Goal: Task Accomplishment & Management: Use online tool/utility

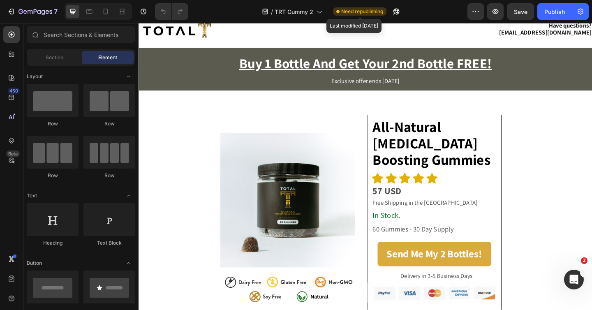
click at [357, 11] on span "Need republishing" at bounding box center [362, 11] width 42 height 7
click at [546, 8] on div "Publish" at bounding box center [554, 11] width 21 height 9
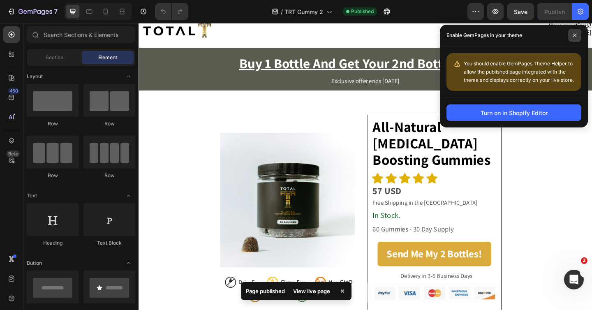
click at [575, 37] on icon at bounding box center [574, 35] width 4 height 4
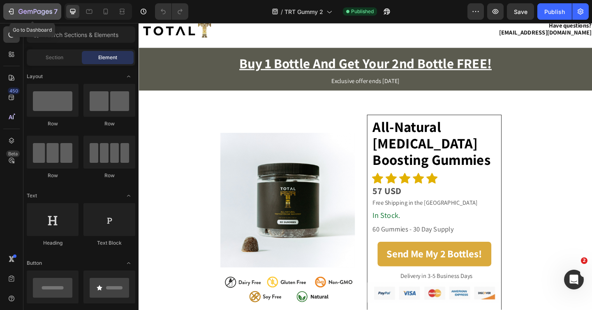
click at [13, 13] on icon "button" at bounding box center [12, 12] width 4 height 6
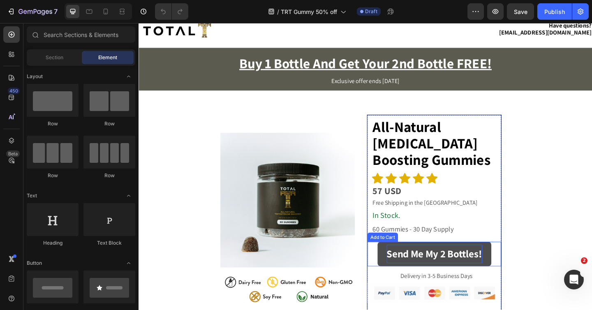
click at [437, 271] on div "Send Me My 2 Bottles!" at bounding box center [460, 274] width 104 height 20
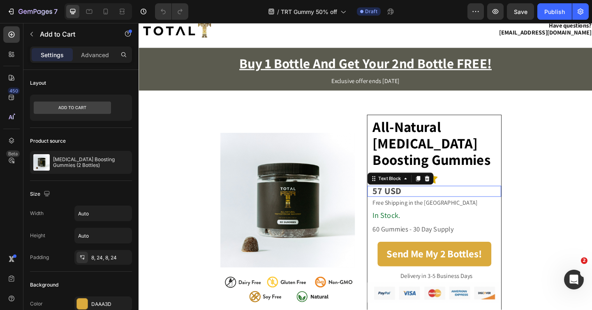
click at [429, 207] on p "57 USD" at bounding box center [462, 206] width 139 height 10
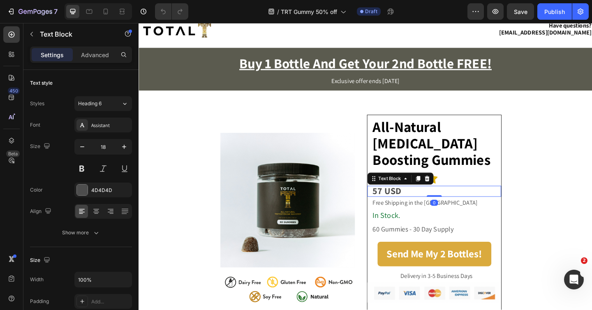
click at [395, 206] on strong "57 USD" at bounding box center [408, 205] width 31 height 13
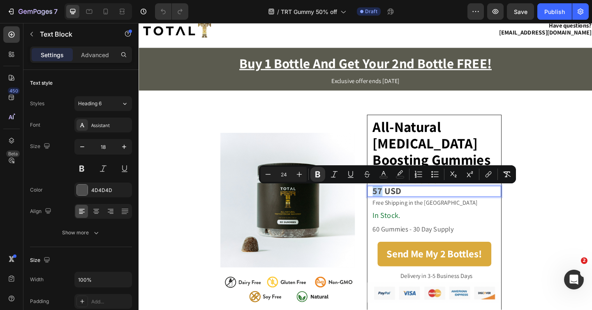
click at [394, 208] on strong "57 USD" at bounding box center [408, 205] width 31 height 13
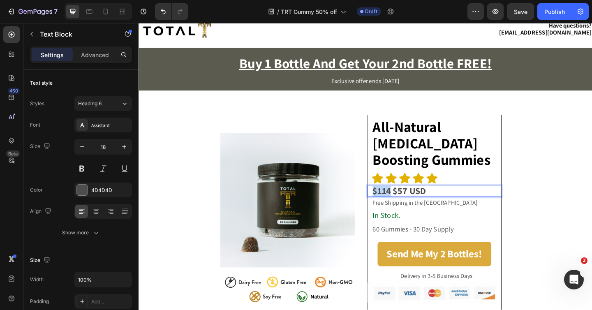
drag, startPoint x: 412, startPoint y: 208, endPoint x: 391, endPoint y: 209, distance: 21.0
click at [391, 209] on div "$114 $57 USD Text Block 0" at bounding box center [459, 206] width 145 height 12
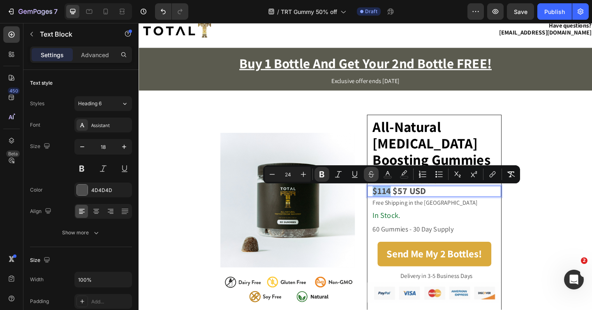
click at [369, 173] on icon "Editor contextual toolbar" at bounding box center [371, 172] width 6 height 3
click at [386, 175] on icon "Editor contextual toolbar" at bounding box center [387, 174] width 8 height 8
type input "4D4D4D"
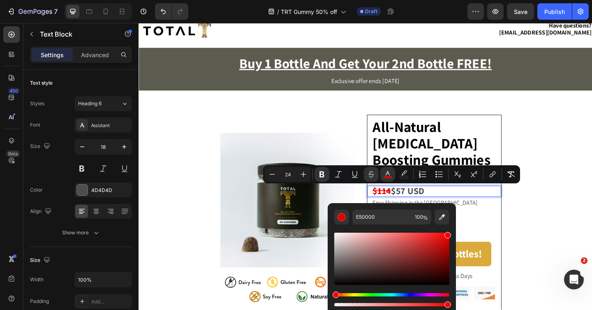
type input "F90000"
drag, startPoint x: 584, startPoint y: 269, endPoint x: 484, endPoint y: 251, distance: 101.6
click at [550, 237] on section "Image Image All-Natural Testosterone Boosting Gummies Text Block Icon Icon Icon…" at bounding box center [385, 234] width 408 height 249
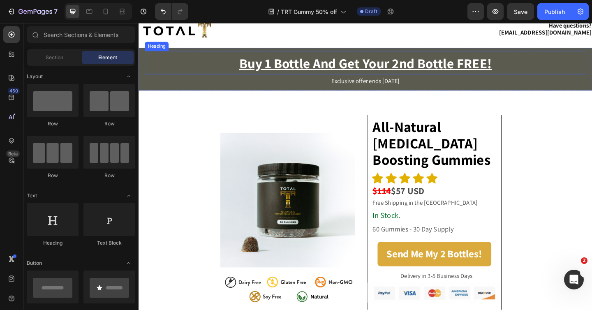
click at [309, 68] on u "Buy 1 Bottle And Get Your 2nd Bottle FREE!" at bounding box center [385, 66] width 274 height 19
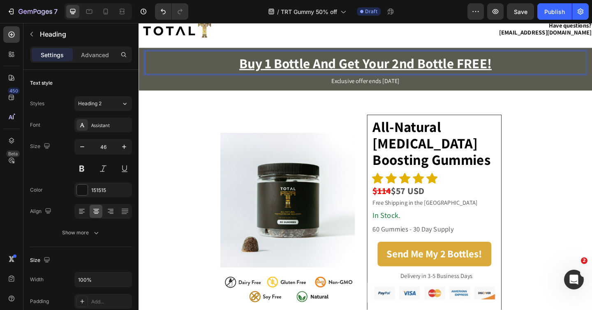
click at [263, 67] on u "Buy 1 Bottle And Get Your 2nd Bottle FREE!" at bounding box center [385, 66] width 274 height 19
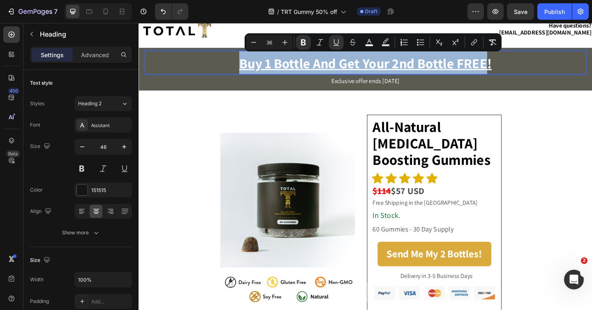
drag, startPoint x: 250, startPoint y: 67, endPoint x: 517, endPoint y: 72, distance: 267.1
click at [517, 72] on u "Buy 1 Bottle And Get Your 2nd Bottle FREE!" at bounding box center [385, 66] width 274 height 19
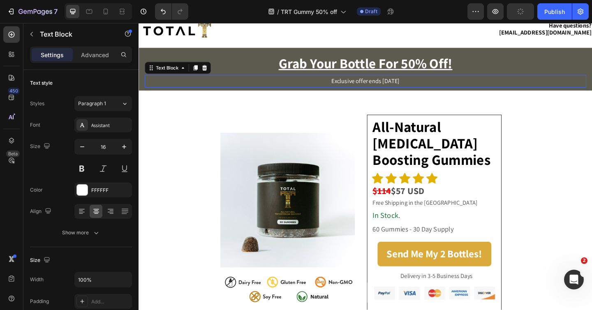
click at [389, 88] on p "Exclusive offer ends 9/21/2025" at bounding box center [385, 87] width 478 height 12
click at [378, 87] on p "Exclusive offer ends 9/21/2025" at bounding box center [385, 87] width 478 height 12
click at [373, 88] on p "Exclusive offer ends 9/21/2025" at bounding box center [385, 87] width 478 height 12
click at [401, 88] on p "Exclusive offer ends 9/21/2025" at bounding box center [385, 87] width 478 height 12
click at [409, 89] on p "Exclusive offer ends 10/21/2025" at bounding box center [385, 87] width 478 height 12
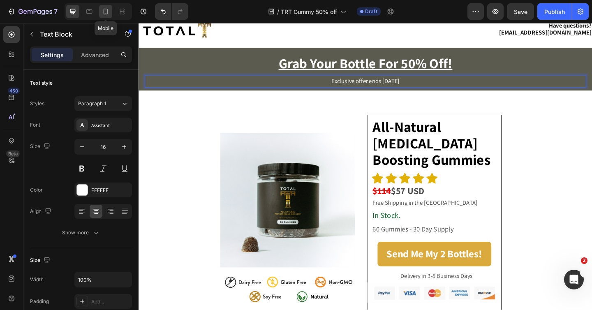
click at [104, 14] on icon at bounding box center [105, 11] width 8 height 8
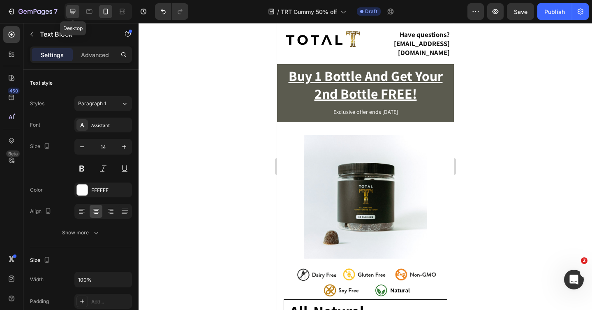
click at [75, 12] on icon at bounding box center [72, 11] width 5 height 5
type input "16"
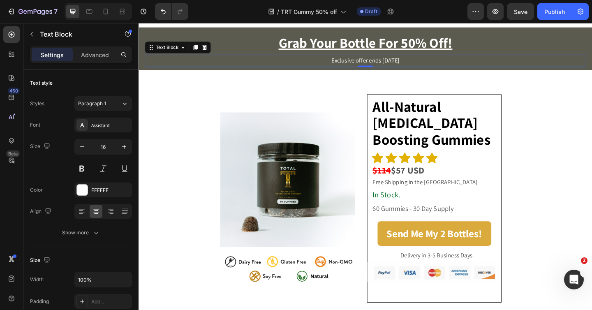
scroll to position [28, 0]
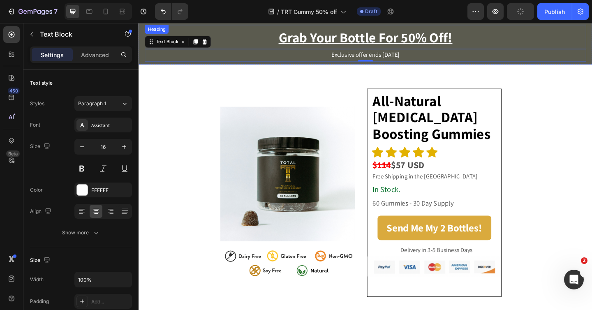
click at [367, 41] on u "Grab Your Bottle For 50% Off!" at bounding box center [384, 38] width 189 height 19
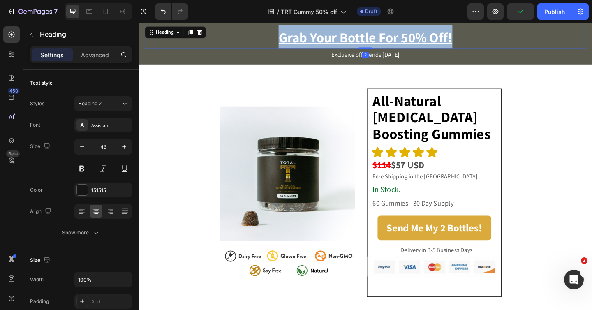
click at [367, 41] on u "Grab Your Bottle For 50% Off!" at bounding box center [384, 38] width 189 height 19
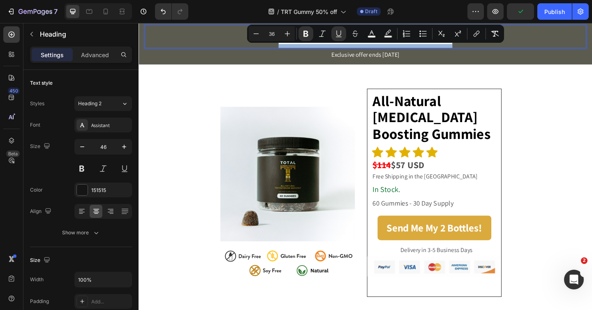
copy u "Grab Your Bottle For 50% Off!"
click at [556, 42] on p "Grab Your Bottle For 50% Off!" at bounding box center [385, 38] width 478 height 26
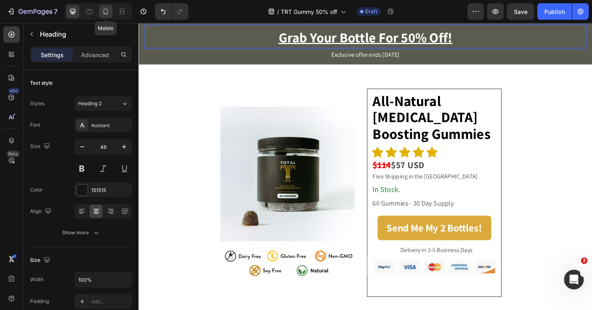
click at [105, 11] on icon at bounding box center [105, 11] width 8 height 8
type input "41"
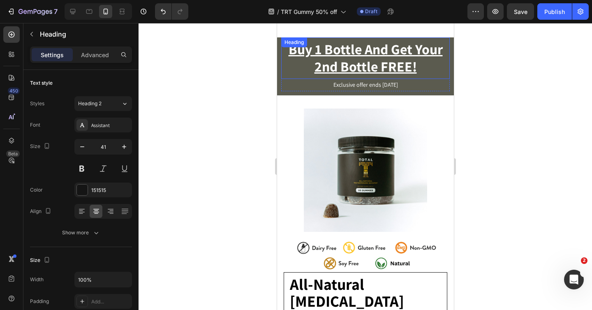
scroll to position [9, 0]
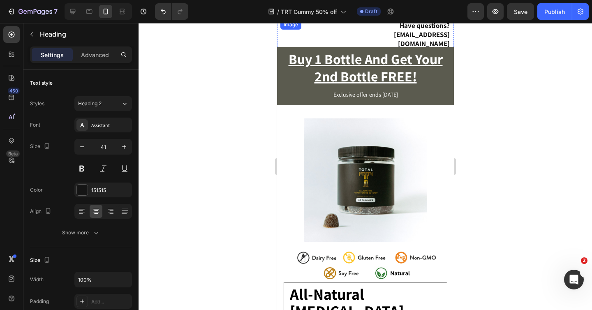
click at [362, 20] on img at bounding box center [322, 20] width 82 height 0
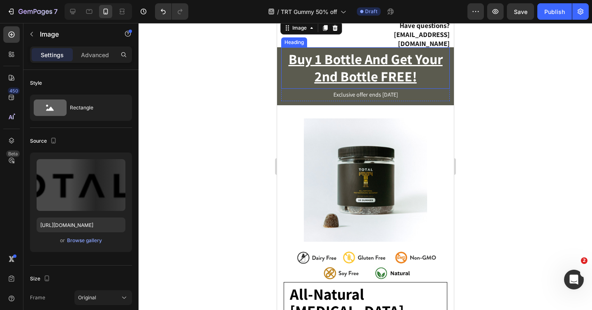
click at [362, 60] on u "Buy 1 Bottle And Get Your 2nd Bottle FREE!" at bounding box center [365, 68] width 154 height 36
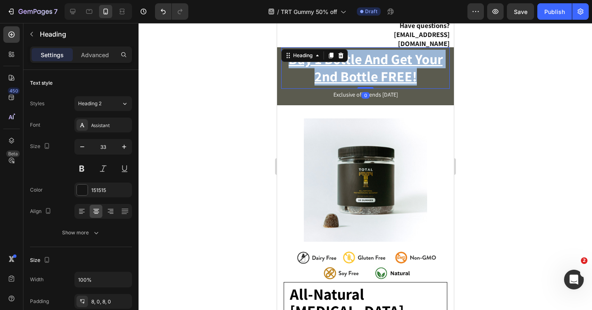
click at [362, 60] on u "Buy 1 Bottle And Get Your 2nd Bottle FREE!" at bounding box center [365, 68] width 154 height 36
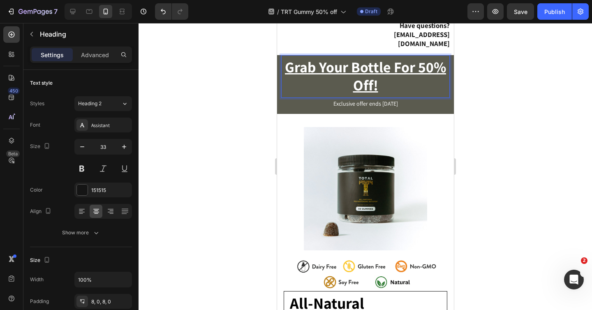
click at [352, 61] on u "Grab Your Bottle For 50% Off!" at bounding box center [364, 75] width 161 height 37
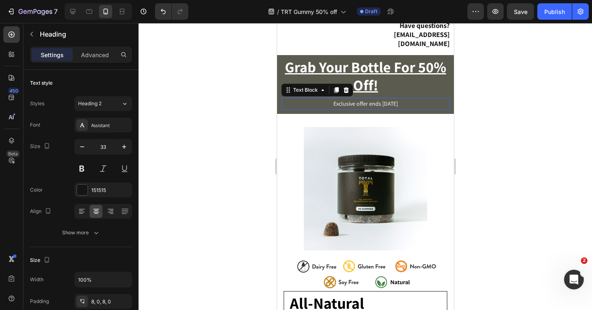
click at [382, 99] on p "Exclusive offer ends 9/21/2025" at bounding box center [364, 104] width 167 height 10
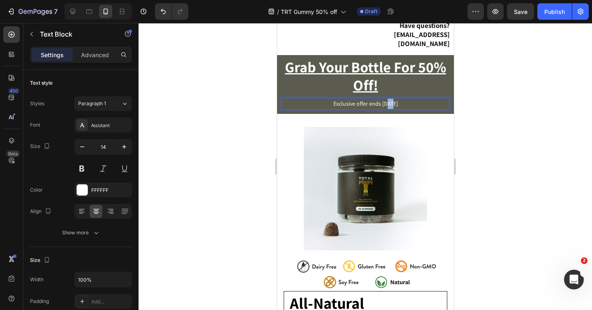
click at [382, 99] on p "Exclusive offer ends 9/21/2025" at bounding box center [364, 104] width 167 height 10
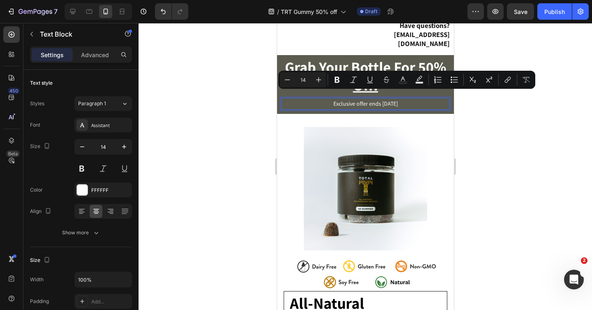
click at [378, 99] on p "Exclusive offer ends 9/21/2025" at bounding box center [364, 104] width 167 height 10
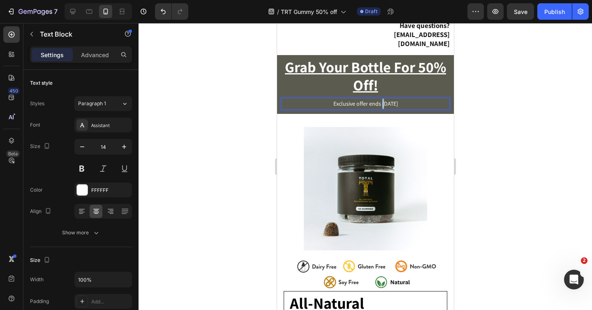
click at [378, 99] on p "Exclusive offer ends 9/21/2025" at bounding box center [364, 104] width 167 height 10
click at [386, 99] on p "Exclusive offer ends 10/21/2025" at bounding box center [364, 104] width 167 height 10
click at [473, 113] on div at bounding box center [364, 166] width 453 height 287
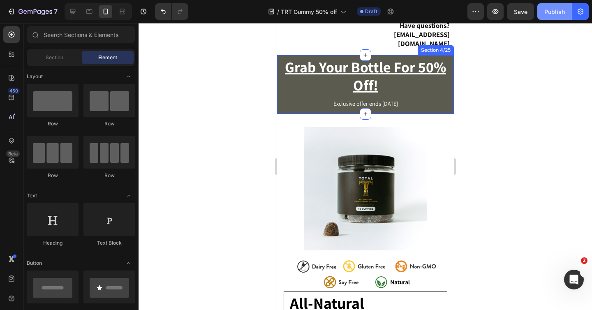
click at [548, 13] on div "Publish" at bounding box center [554, 11] width 21 height 9
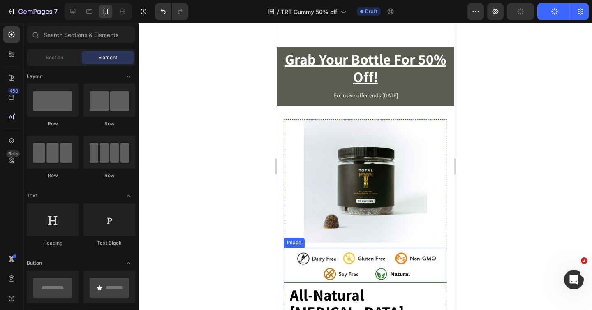
scroll to position [88, 0]
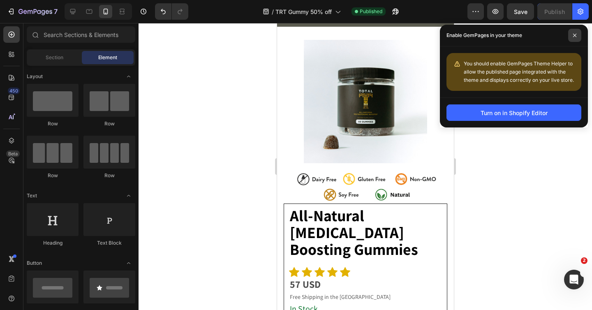
click at [578, 33] on span at bounding box center [574, 35] width 13 height 13
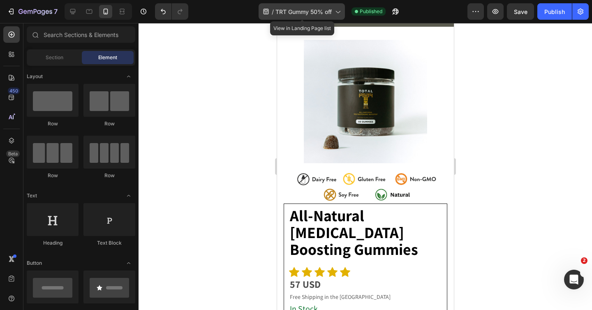
click at [298, 16] on div "/ TRT Gummy 50% off" at bounding box center [301, 11] width 86 height 16
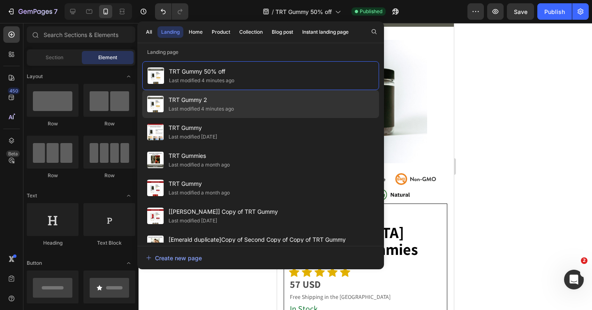
click at [233, 103] on span "TRT Gummy 2" at bounding box center [200, 100] width 65 height 10
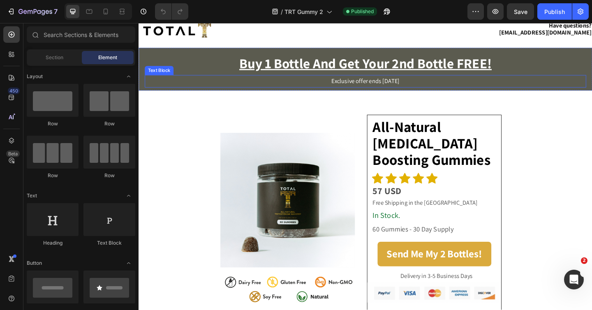
click at [385, 90] on p "Exclusive offer ends [DATE]" at bounding box center [385, 87] width 478 height 12
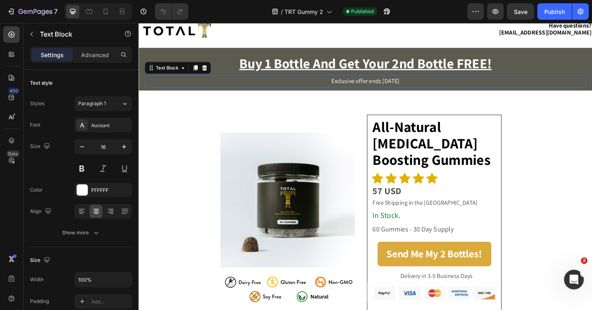
click at [138, 23] on div "0" at bounding box center [138, 23] width 0 height 0
click at [400, 88] on p "Exclusive offer ends [DATE]" at bounding box center [385, 87] width 478 height 12
click at [408, 89] on p "Exclusive offer ends 10/21/2025" at bounding box center [385, 87] width 478 height 12
click at [111, 12] on div at bounding box center [105, 11] width 13 height 13
type input "14"
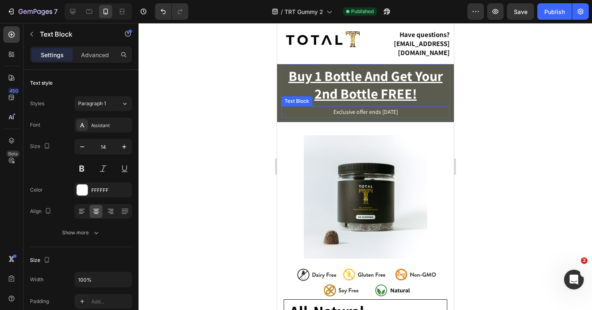
click at [379, 107] on p "Exclusive offer ends 9/21/2025" at bounding box center [364, 112] width 167 height 10
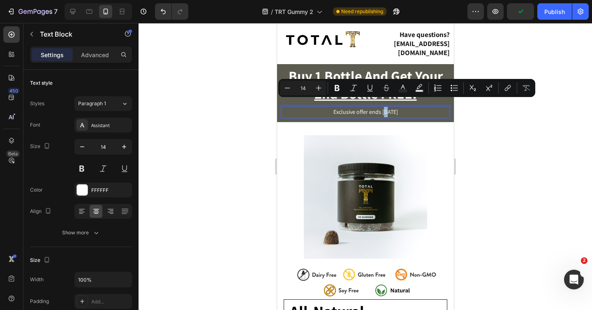
click at [379, 107] on p "Exclusive offer ends 9/21/2025" at bounding box center [364, 112] width 167 height 10
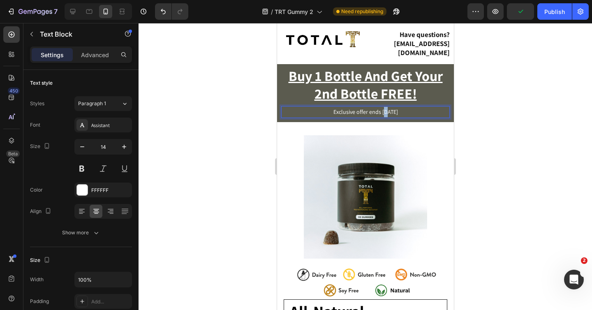
click at [379, 107] on p "Exclusive offer ends 9/21/2025" at bounding box center [364, 112] width 167 height 10
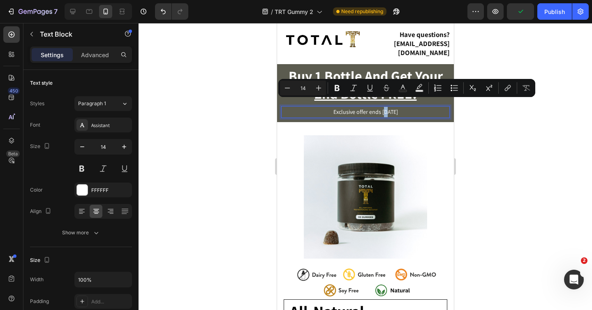
click at [378, 107] on p "Exclusive offer ends 9/21/2025" at bounding box center [364, 112] width 167 height 10
click at [377, 107] on p "Exclusive offer ends 9/21/2025" at bounding box center [364, 112] width 167 height 10
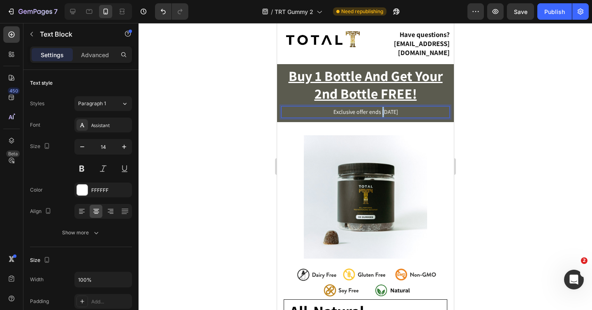
click at [377, 107] on p "Exclusive offer ends 9/21/2025" at bounding box center [364, 112] width 167 height 10
click at [385, 107] on p "Exclusive offer ends 10/21/2025" at bounding box center [364, 112] width 167 height 10
click at [563, 12] on div "Publish" at bounding box center [554, 11] width 21 height 9
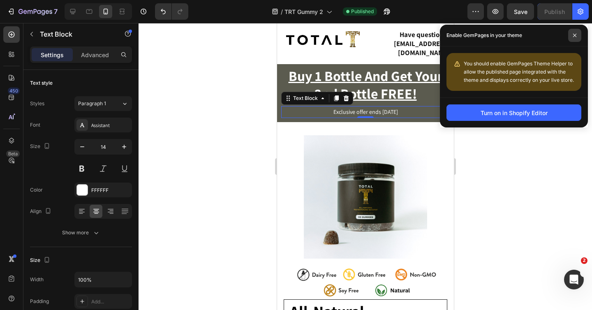
click at [576, 37] on icon at bounding box center [574, 35] width 4 height 4
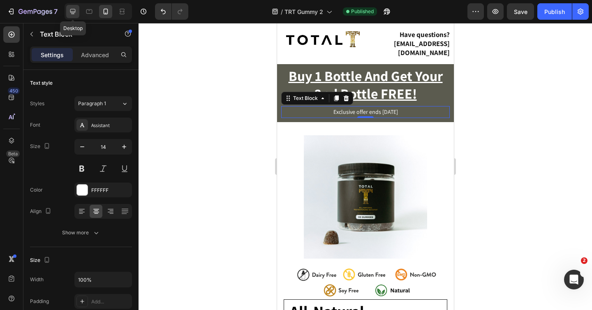
click at [76, 14] on icon at bounding box center [73, 11] width 8 height 8
type input "16"
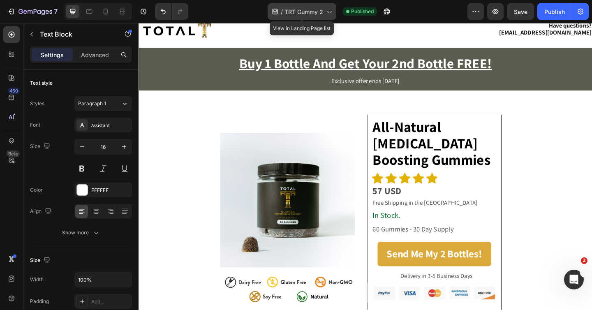
click at [292, 16] on div "/ TRT Gummy 2" at bounding box center [301, 11] width 69 height 16
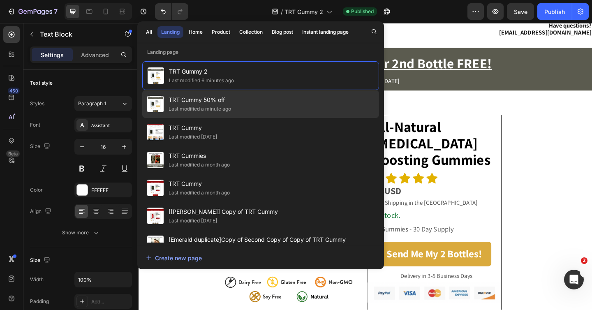
click at [252, 97] on div "TRT Gummy 50% off Last modified a minute ago" at bounding box center [260, 104] width 237 height 28
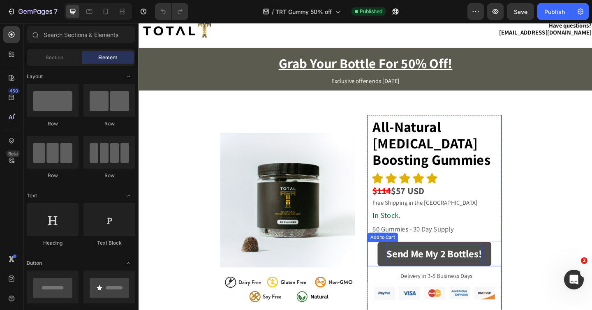
click at [451, 279] on div "Send Me My 2 Bottles!" at bounding box center [460, 274] width 104 height 20
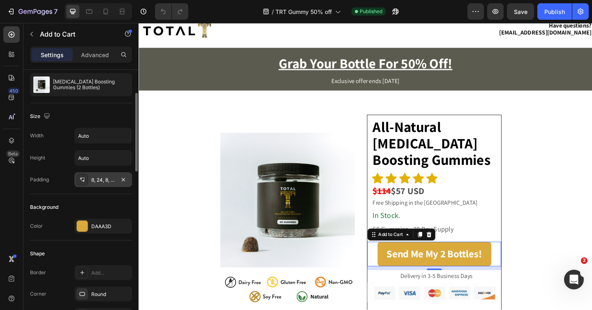
scroll to position [109, 0]
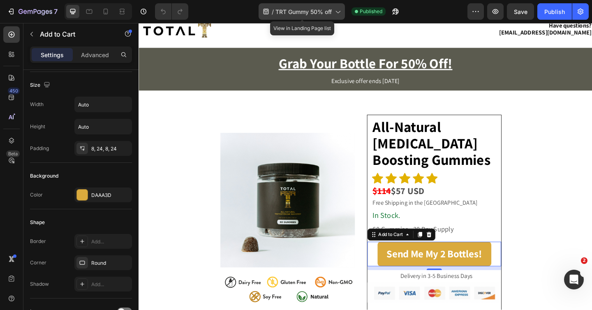
click at [319, 13] on span "TRT Gummy 50% off" at bounding box center [303, 11] width 56 height 9
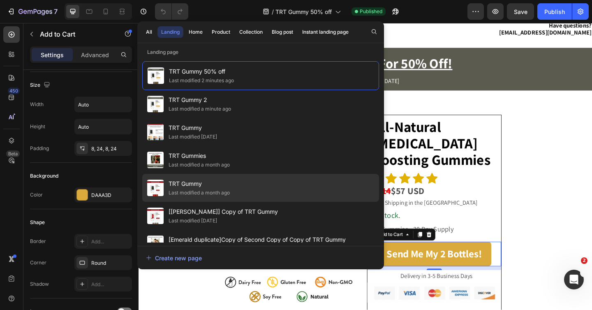
click at [250, 185] on div "TRT Gummy Last modified a month ago" at bounding box center [260, 188] width 237 height 28
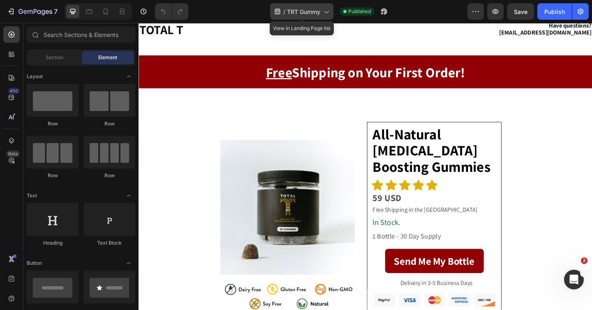
click at [304, 9] on span "TRT Gummy" at bounding box center [303, 11] width 33 height 9
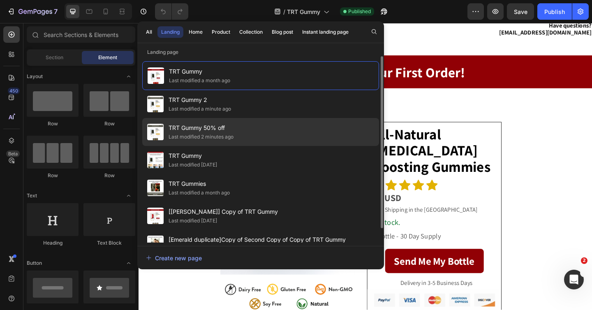
click at [230, 124] on span "TRT Gummy 50% off" at bounding box center [200, 128] width 65 height 10
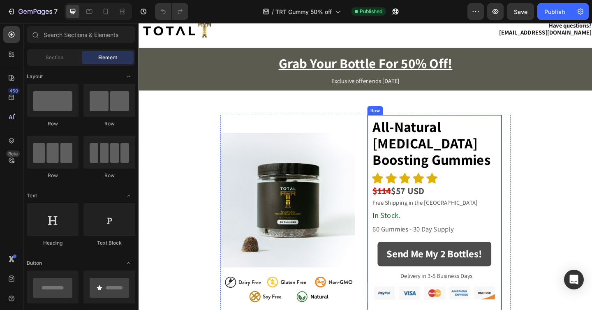
click at [440, 287] on button "Send Me My 2 Bottles!" at bounding box center [460, 274] width 124 height 27
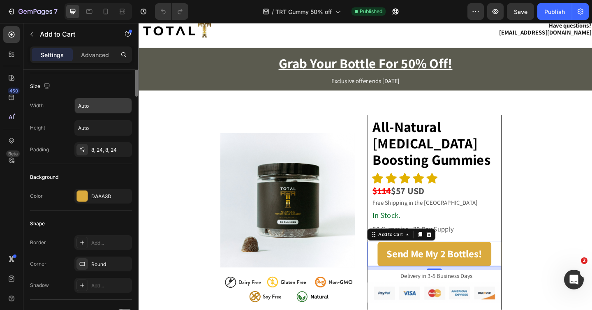
scroll to position [129, 0]
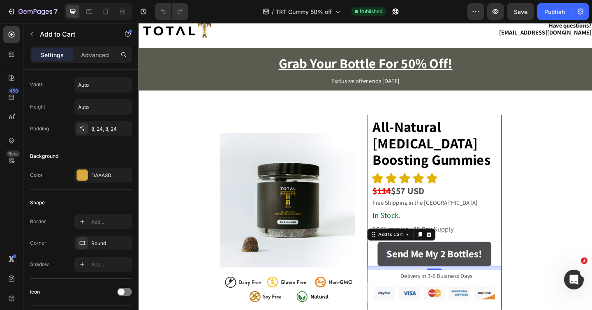
click at [468, 275] on div "Send Me My 2 Bottles!" at bounding box center [460, 274] width 104 height 20
click at [468, 275] on p "Send Me My 2 Bottles!" at bounding box center [460, 274] width 104 height 20
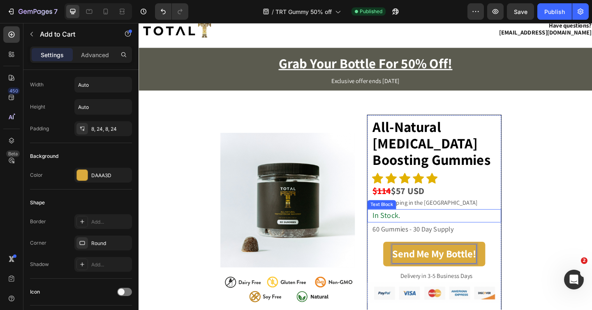
click at [461, 234] on p "In Stock." at bounding box center [462, 232] width 139 height 13
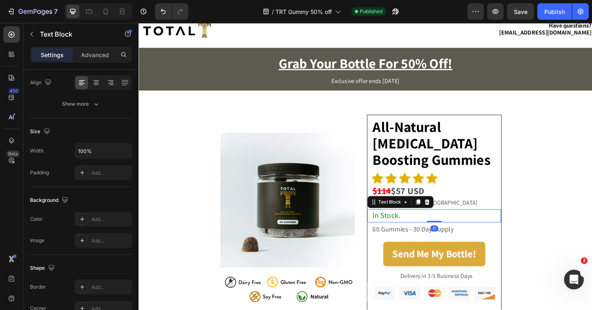
scroll to position [0, 0]
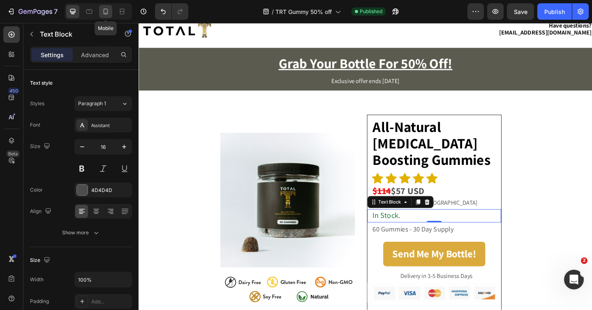
click at [101, 12] on icon at bounding box center [105, 11] width 8 height 8
type input "14"
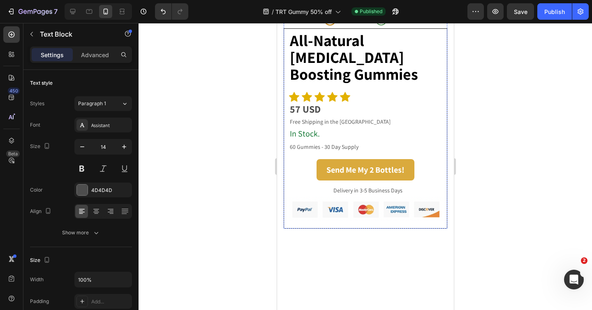
scroll to position [206, 0]
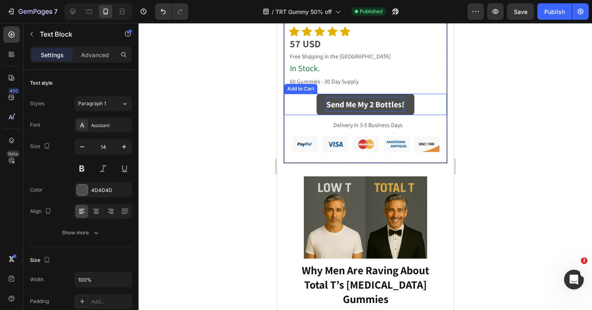
click at [380, 112] on div "Send Me My 2 Bottles!" at bounding box center [365, 104] width 78 height 15
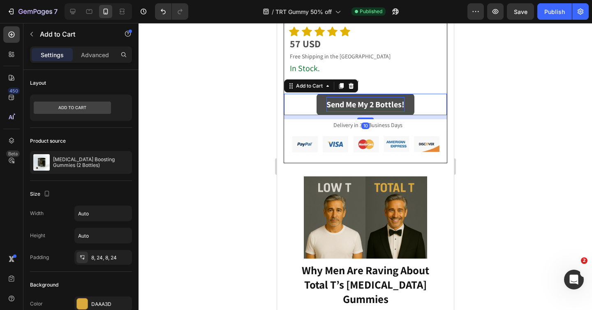
click at [380, 112] on div "Send Me My 2 Bottles!" at bounding box center [365, 104] width 78 height 15
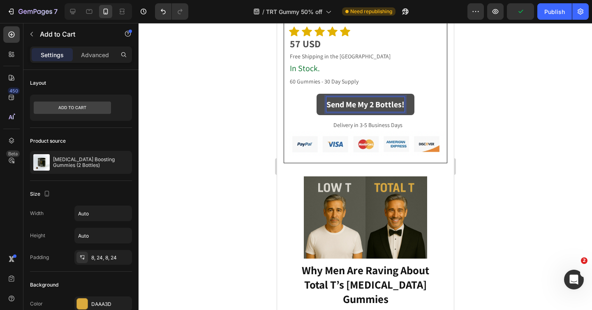
click at [400, 112] on p "Send Me My 2 Bottles!" at bounding box center [365, 104] width 78 height 15
click at [376, 112] on p "Send Me My 2 Bottle!" at bounding box center [365, 104] width 74 height 15
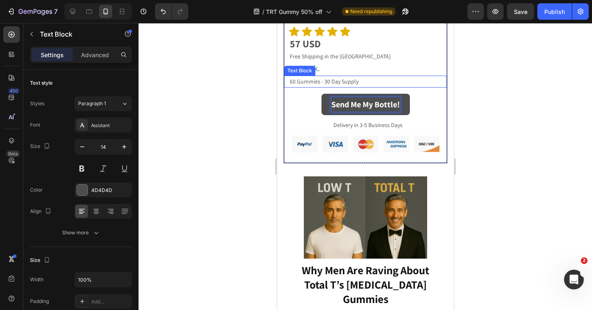
click at [366, 87] on p "60 Gummies - 30 Day Supply" at bounding box center [367, 81] width 156 height 10
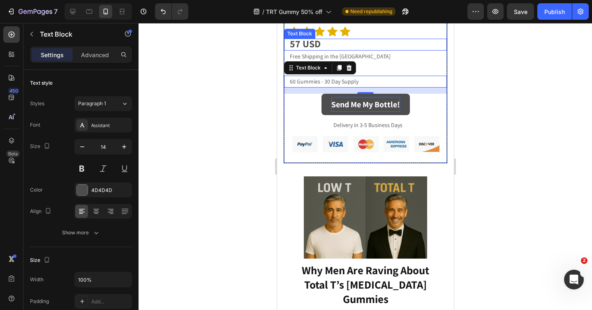
click at [331, 50] on p "57 USD" at bounding box center [367, 44] width 156 height 10
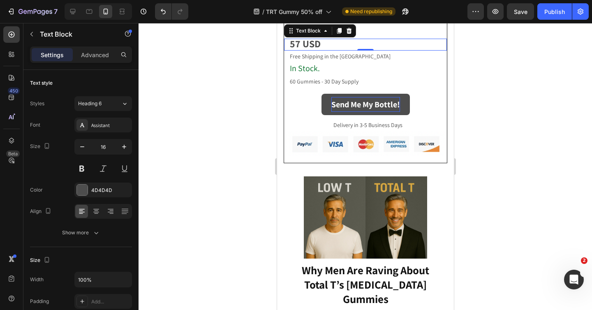
click at [293, 50] on strong "57 USD" at bounding box center [304, 43] width 31 height 13
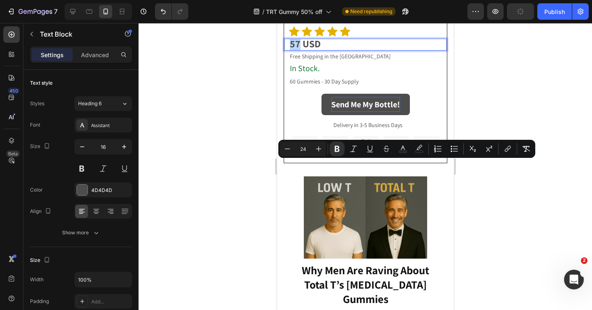
click at [287, 51] on div "57 USD Text Block 0" at bounding box center [364, 45] width 163 height 12
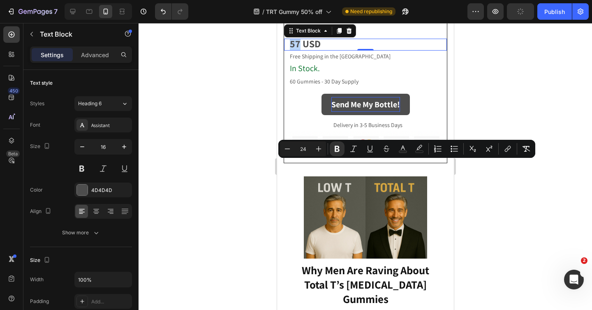
click at [288, 51] on div "57 USD" at bounding box center [367, 45] width 158 height 12
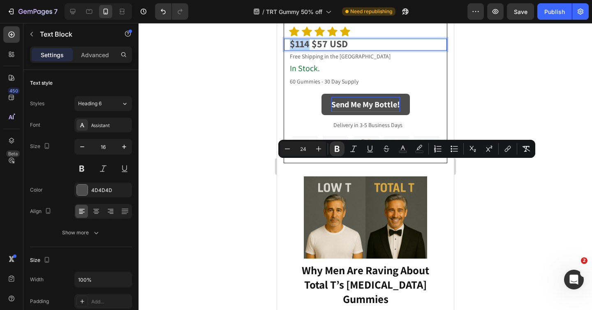
drag, startPoint x: 309, startPoint y: 167, endPoint x: 286, endPoint y: 168, distance: 22.6
click at [286, 51] on div "$114 $57 USD Text Block 0" at bounding box center [364, 45] width 163 height 12
click at [383, 149] on icon "Editor contextual toolbar" at bounding box center [386, 149] width 8 height 8
click at [405, 146] on icon "Editor contextual toolbar" at bounding box center [402, 149] width 8 height 8
type input "4D4D4D"
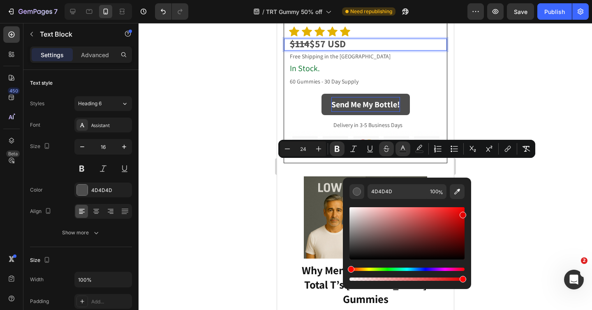
type input "E00000"
click at [464, 213] on div "Editor contextual toolbar" at bounding box center [406, 233] width 115 height 52
click at [516, 206] on div at bounding box center [364, 166] width 453 height 287
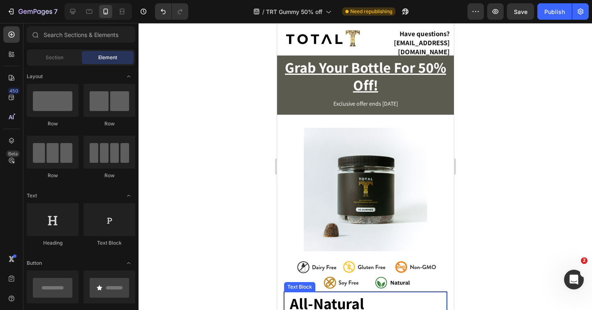
scroll to position [0, 0]
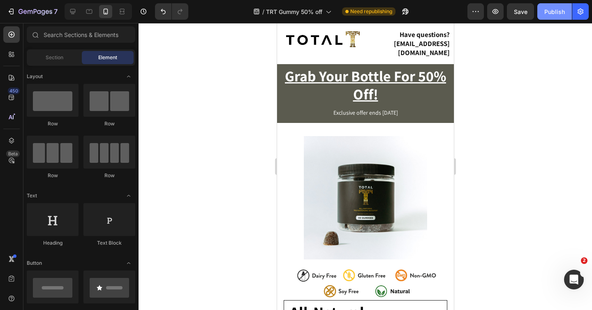
click at [545, 11] on div "Publish" at bounding box center [554, 11] width 21 height 9
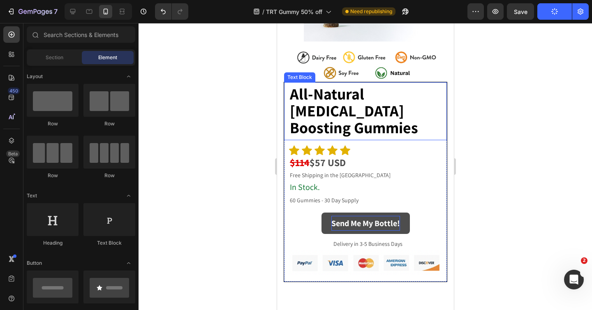
scroll to position [233, 0]
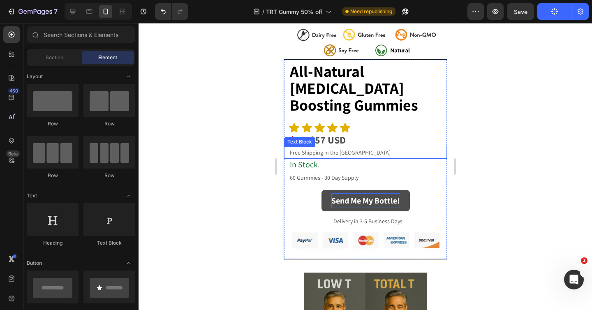
click at [310, 145] on div "Text Block" at bounding box center [298, 142] width 31 height 10
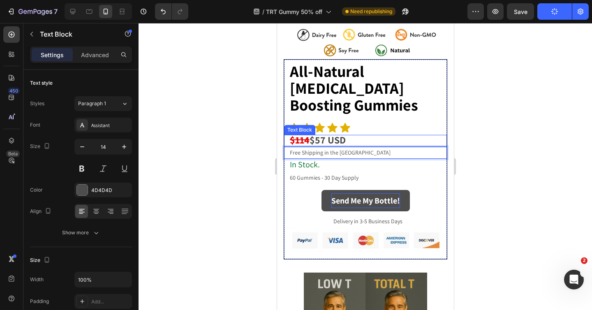
click at [357, 138] on p "$114 $57 USD" at bounding box center [367, 141] width 156 height 10
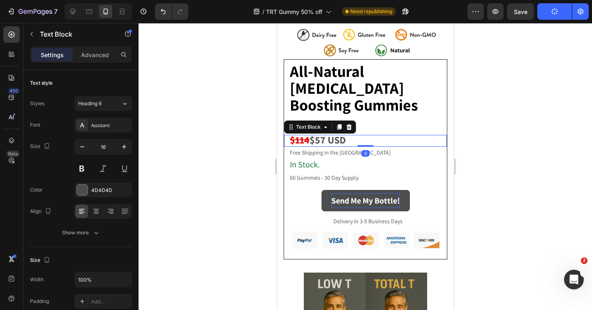
click at [357, 138] on p "$114 $57 USD" at bounding box center [367, 141] width 156 height 10
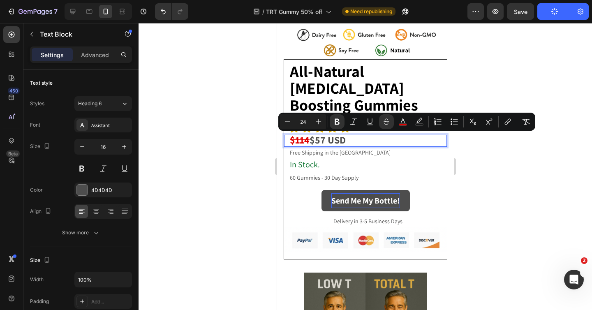
click at [357, 138] on p "$114 $57 USD" at bounding box center [367, 141] width 156 height 10
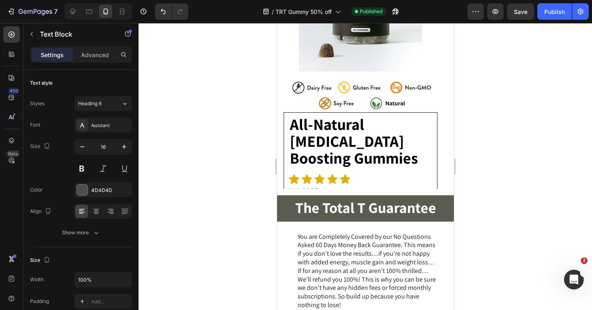
scroll to position [2149, 0]
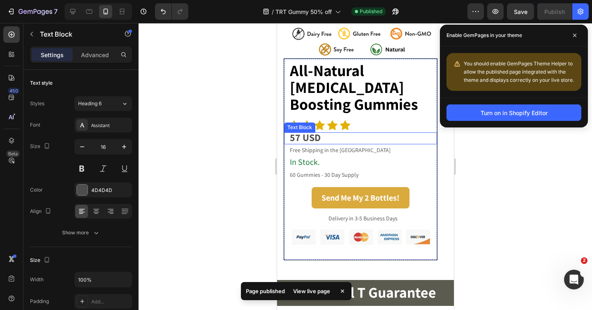
click at [305, 140] on strong "57 USD" at bounding box center [304, 137] width 31 height 13
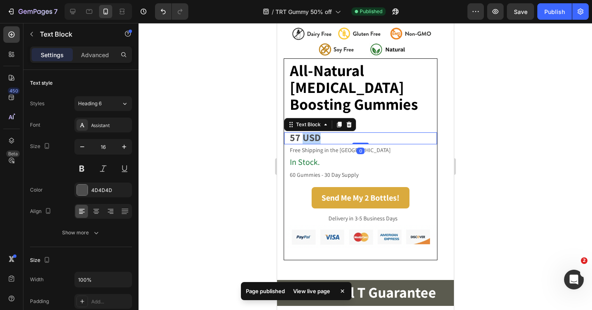
click at [305, 140] on strong "57 USD" at bounding box center [304, 137] width 31 height 13
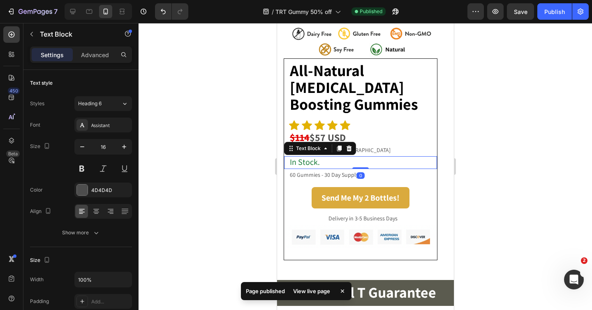
click at [375, 157] on div "In Stock." at bounding box center [362, 162] width 148 height 13
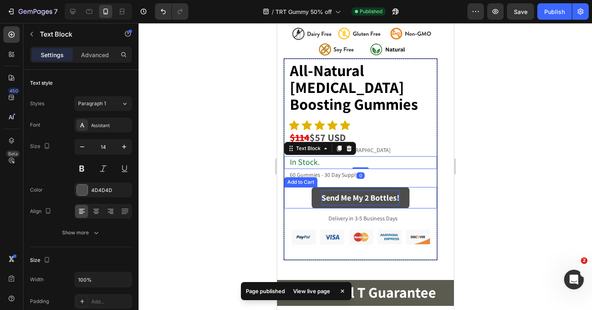
click at [374, 201] on div "Send Me My 2 Bottles!" at bounding box center [360, 197] width 78 height 15
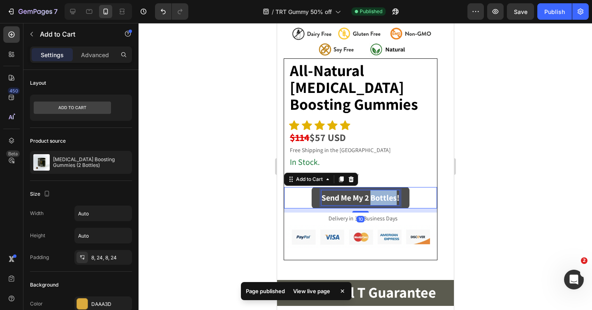
click at [374, 201] on div "Send Me My 2 Bottles!" at bounding box center [360, 197] width 78 height 15
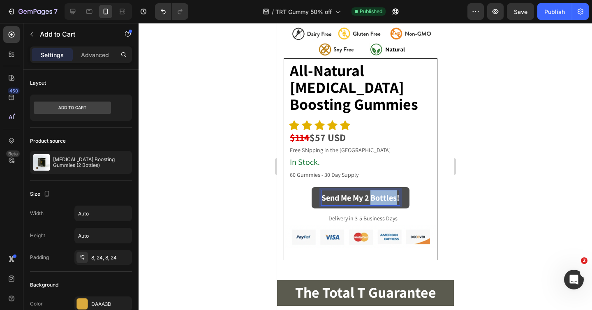
click at [395, 200] on p "Send Me My 2 Bottles!" at bounding box center [360, 197] width 78 height 15
click at [373, 199] on p "Send Me My 2 Bottle!" at bounding box center [360, 197] width 74 height 15
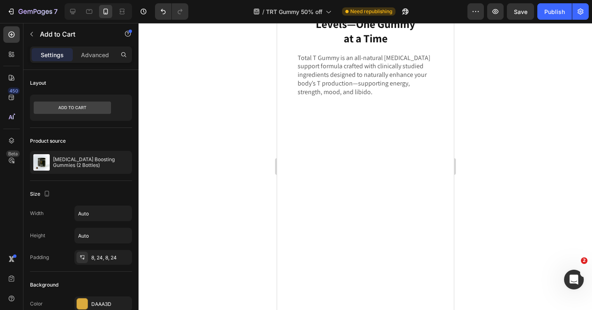
scroll to position [0, 0]
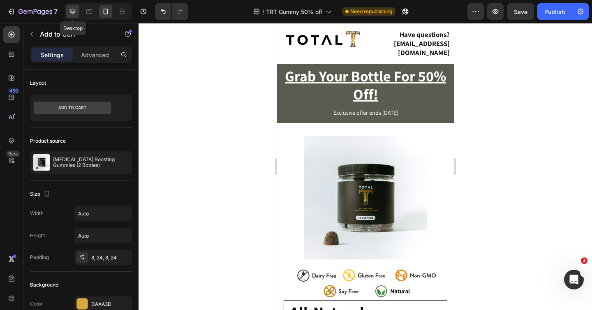
click at [75, 12] on icon at bounding box center [73, 11] width 8 height 8
type input "27"
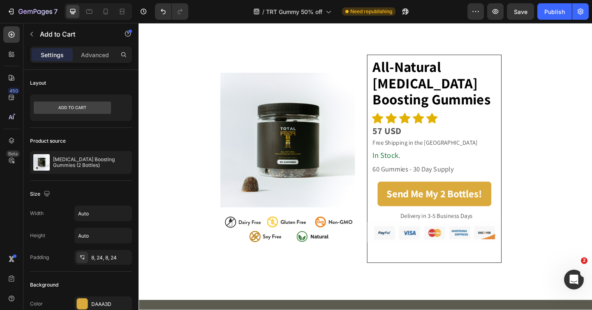
scroll to position [2381, 0]
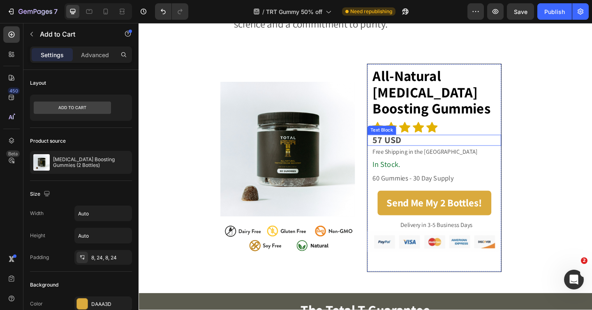
click at [433, 151] on p "57 USD" at bounding box center [462, 150] width 139 height 10
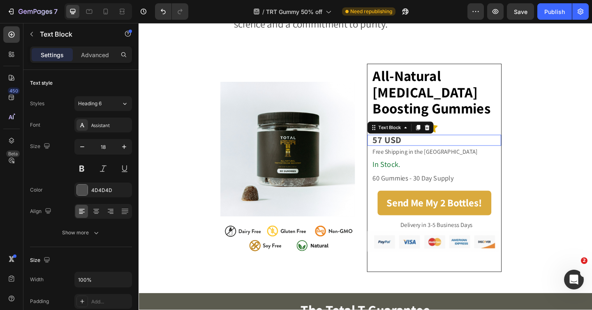
click at [433, 151] on p "57 USD" at bounding box center [462, 150] width 139 height 10
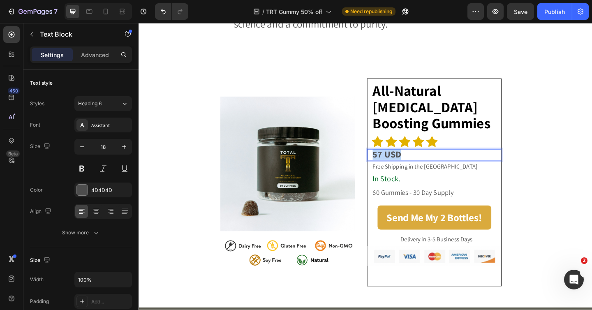
click at [433, 161] on p "57 USD" at bounding box center [462, 166] width 139 height 10
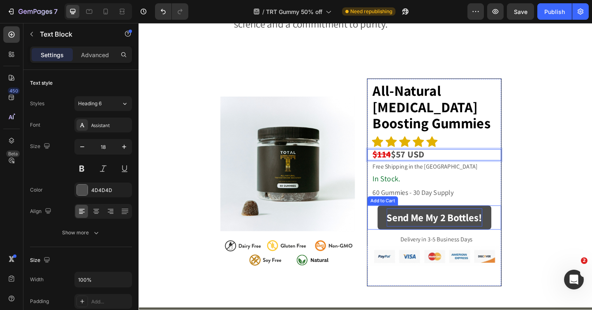
click at [461, 225] on div "Send Me My 2 Bottles!" at bounding box center [460, 235] width 104 height 20
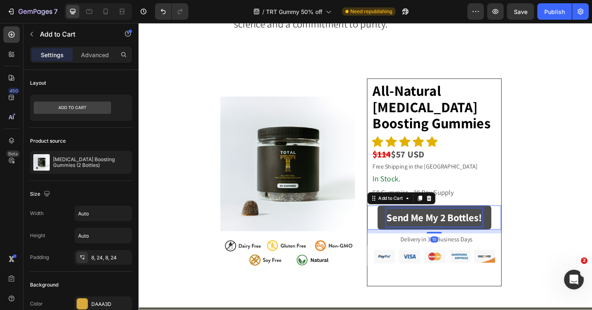
click at [472, 225] on div "Send Me My 2 Bottles!" at bounding box center [460, 235] width 104 height 20
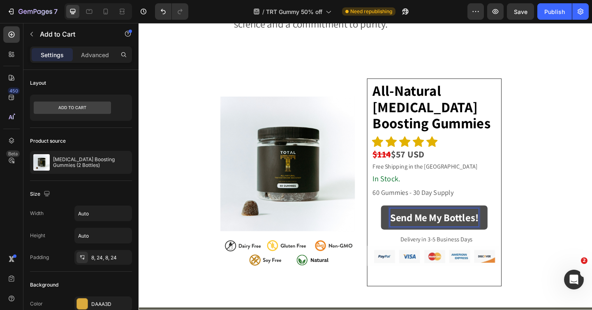
click at [504, 225] on p "Send Me My Bottles!" at bounding box center [460, 235] width 96 height 20
click at [548, 223] on section "Image Image All-Natural [MEDICAL_DATA] Boosting Gummies Text Block Icon Icon Ic…" at bounding box center [385, 194] width 408 height 249
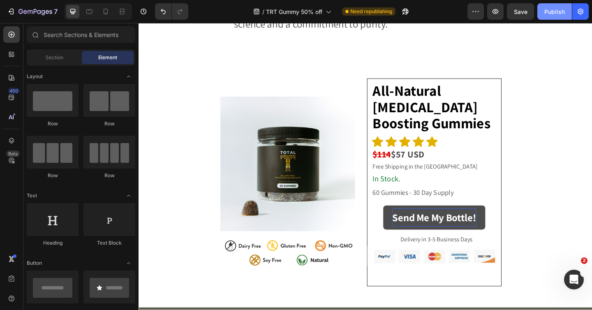
click at [557, 14] on div "Publish" at bounding box center [554, 11] width 21 height 9
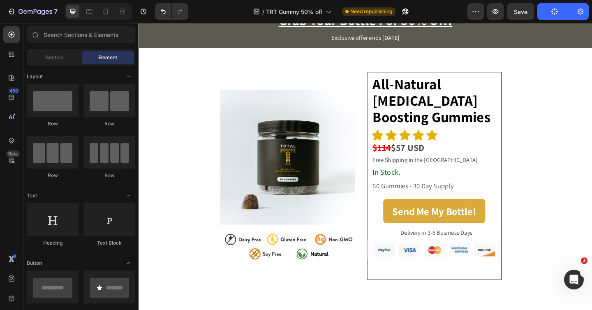
scroll to position [0, 0]
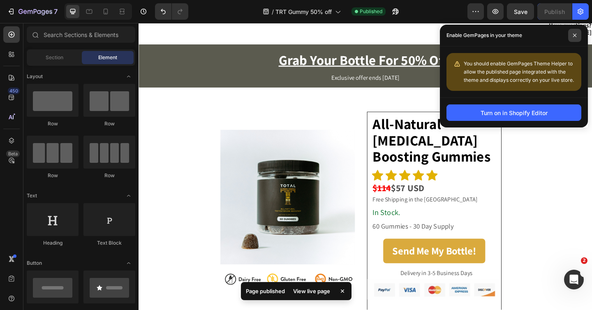
click at [573, 34] on icon at bounding box center [574, 35] width 3 height 3
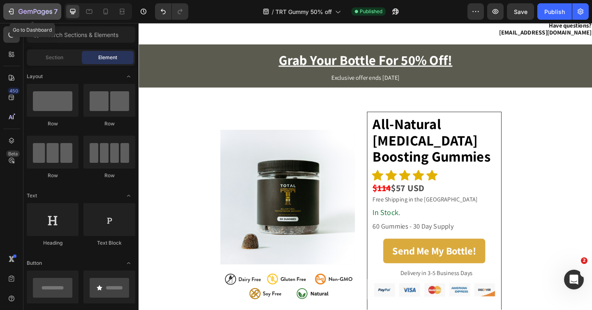
click at [12, 12] on icon "button" at bounding box center [11, 11] width 8 height 8
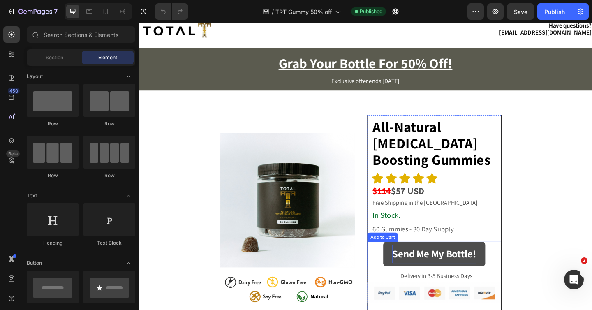
click at [473, 277] on div "Send Me My Bottle!" at bounding box center [459, 274] width 91 height 20
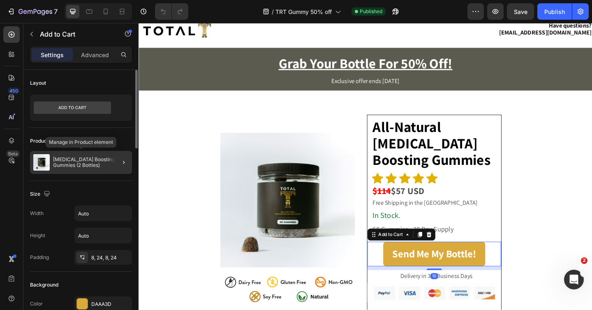
click at [78, 166] on p "[MEDICAL_DATA] Boosting Gummies (2 Bottles)" at bounding box center [91, 163] width 76 height 12
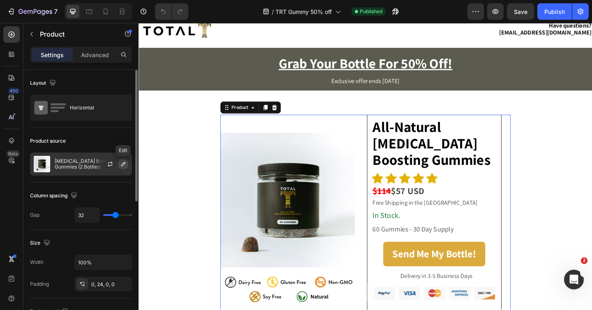
click at [125, 164] on icon "button" at bounding box center [123, 164] width 7 height 7
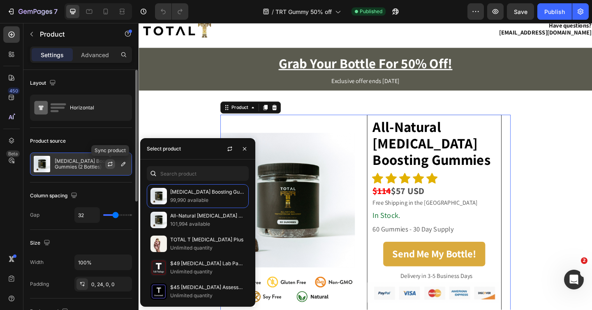
click at [109, 165] on icon "button" at bounding box center [110, 164] width 7 height 7
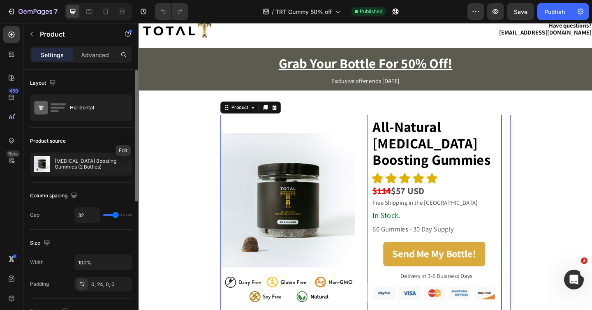
click at [0, 0] on icon "button" at bounding box center [0, 0] width 0 height 0
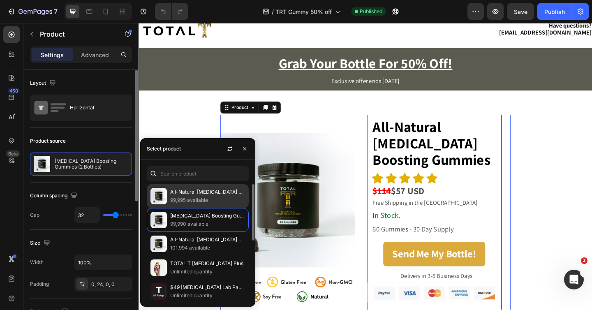
click at [190, 196] on p "99,995 available" at bounding box center [207, 200] width 75 height 8
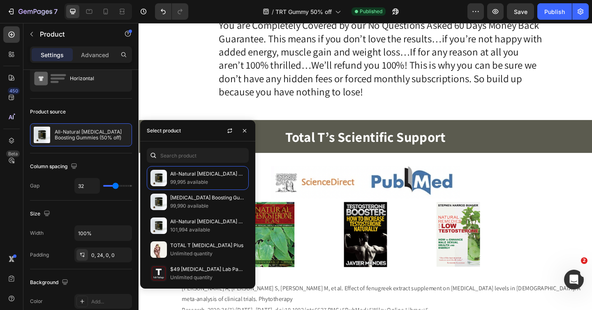
scroll to position [2398, 0]
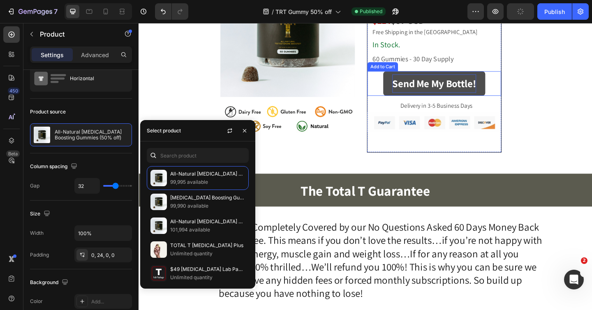
click at [454, 99] on div "Send Me My Bottle!" at bounding box center [459, 89] width 91 height 20
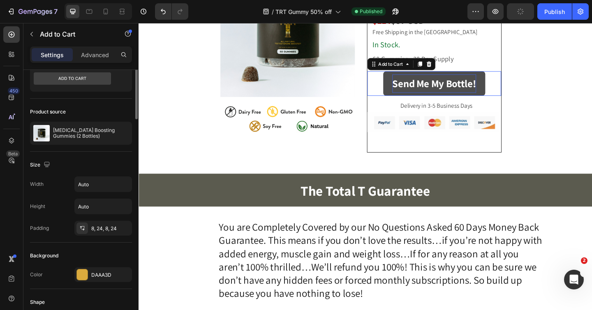
scroll to position [0, 0]
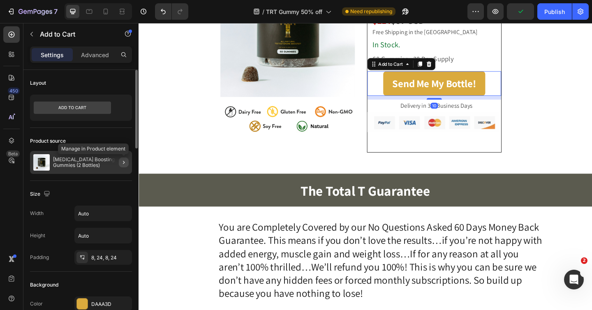
click at [124, 163] on icon "button" at bounding box center [123, 162] width 7 height 7
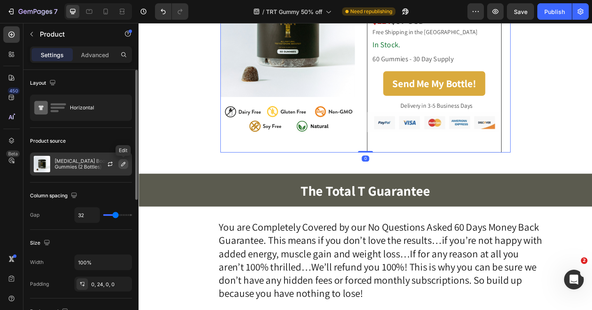
click at [123, 165] on icon "button" at bounding box center [123, 164] width 4 height 4
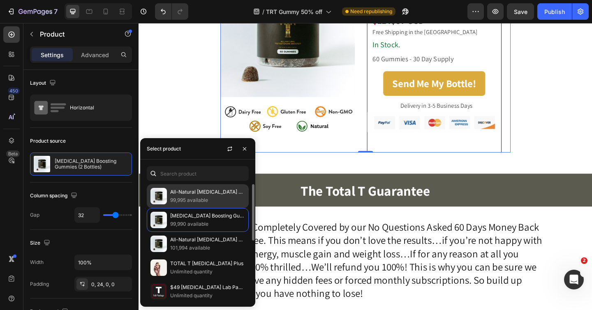
click at [184, 196] on p "99,995 available" at bounding box center [207, 200] width 75 height 8
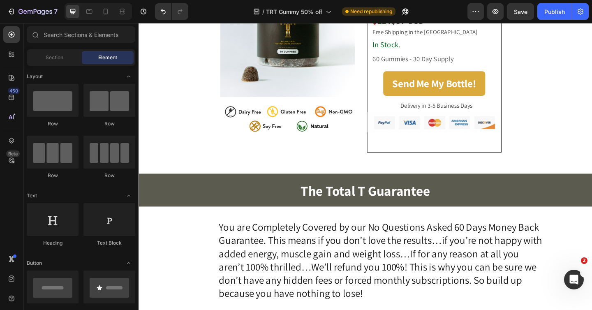
click at [198, 105] on section "Image Image All-Natural [MEDICAL_DATA] Boosting Gummies Text Block Icon Icon Ic…" at bounding box center [385, 48] width 408 height 249
click at [550, 8] on div "Publish" at bounding box center [554, 11] width 21 height 9
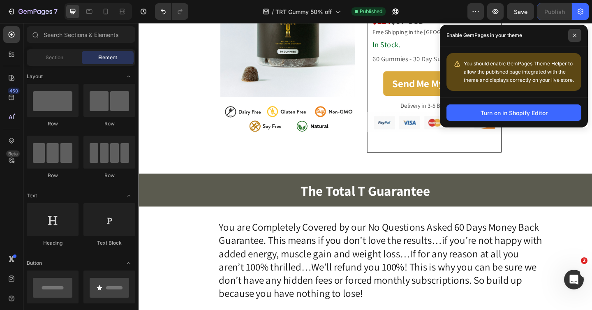
click at [573, 35] on icon at bounding box center [574, 35] width 4 height 4
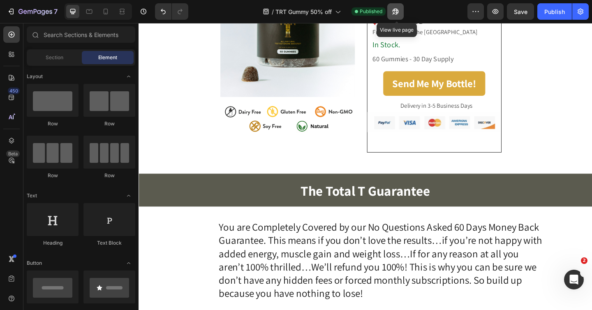
click at [394, 10] on icon "button" at bounding box center [395, 12] width 6 height 6
click at [103, 9] on icon at bounding box center [105, 11] width 8 height 8
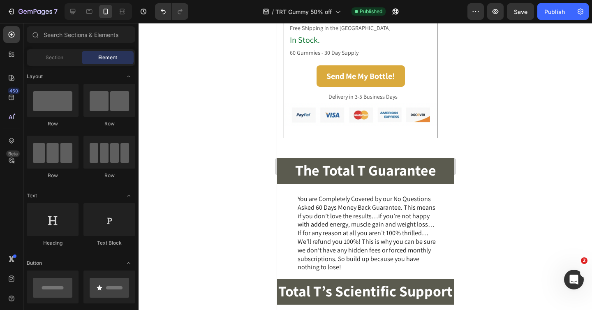
scroll to position [1852, 0]
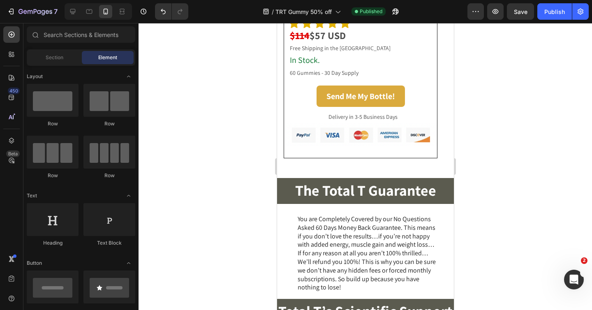
click at [387, 107] on button "Send Me My Bottle!" at bounding box center [360, 95] width 88 height 21
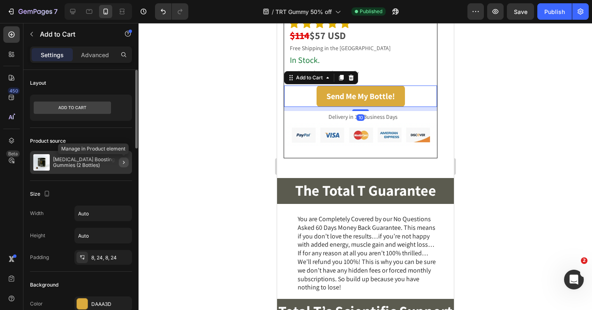
click at [124, 162] on icon "button" at bounding box center [123, 162] width 7 height 7
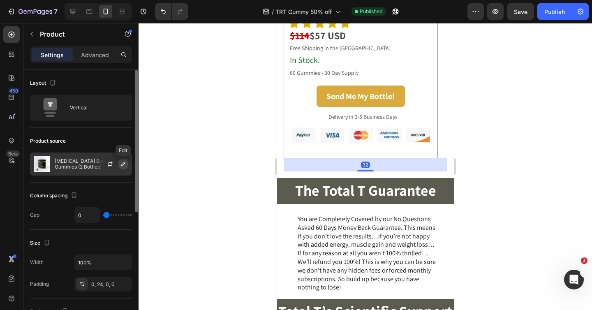
click at [120, 164] on icon "button" at bounding box center [123, 164] width 7 height 7
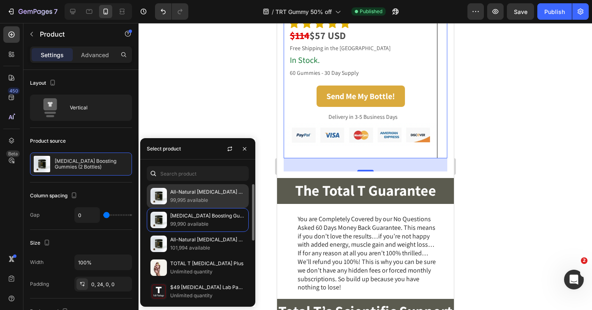
click at [179, 195] on p "All-Natural [MEDICAL_DATA] Boosting Gummies (50% off)" at bounding box center [207, 192] width 75 height 8
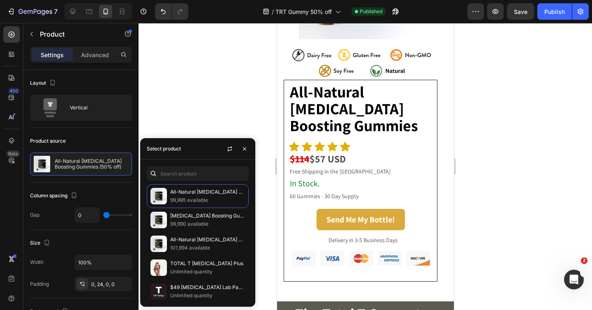
click at [212, 128] on div at bounding box center [364, 166] width 453 height 287
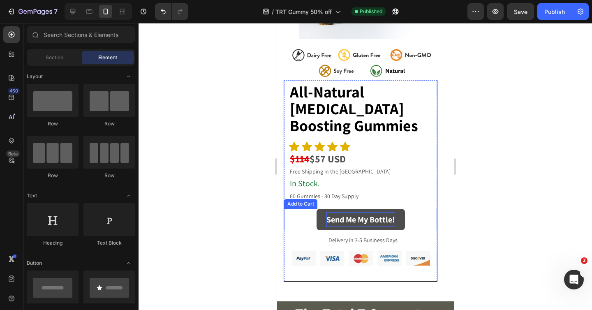
click at [371, 217] on div "Send Me My Bottle!" at bounding box center [360, 219] width 69 height 15
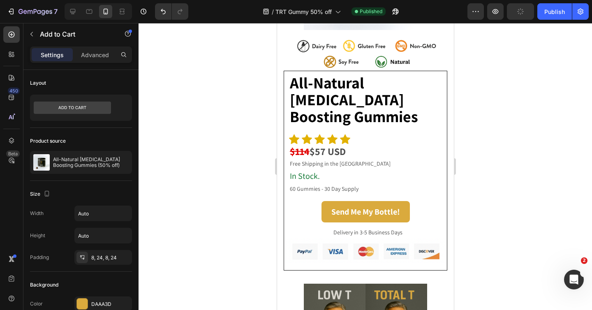
scroll to position [208, 0]
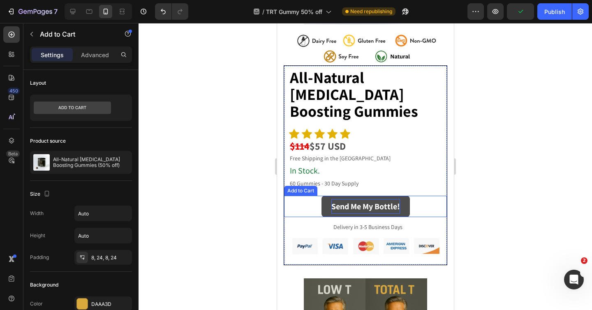
click at [363, 203] on div "Send Me My Bottle!" at bounding box center [365, 206] width 69 height 15
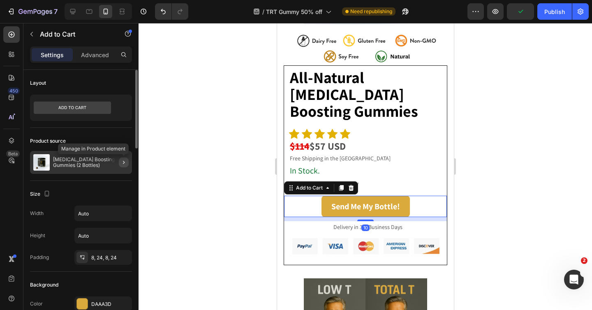
click at [128, 164] on button "button" at bounding box center [124, 162] width 10 height 10
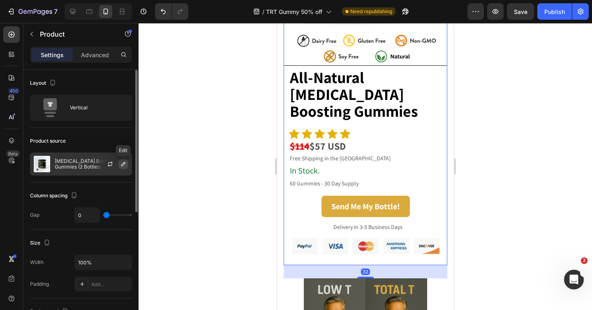
click at [123, 164] on icon "button" at bounding box center [123, 164] width 7 height 7
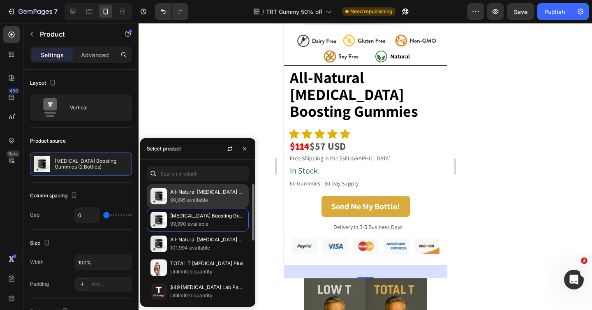
click at [212, 200] on p "99,995 available" at bounding box center [207, 200] width 75 height 8
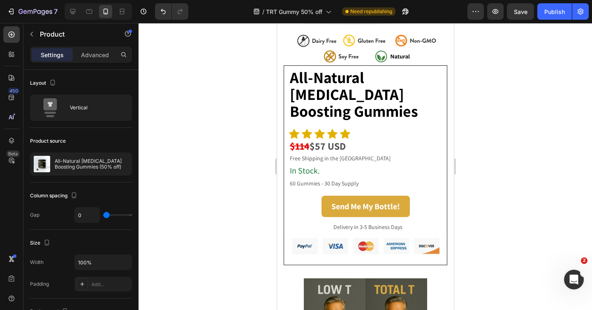
click at [227, 89] on div at bounding box center [364, 166] width 453 height 287
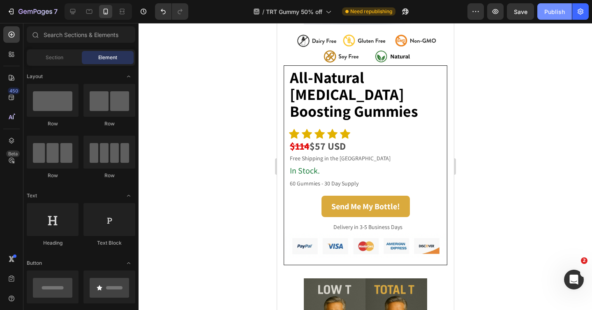
click at [552, 12] on div "Publish" at bounding box center [554, 11] width 21 height 9
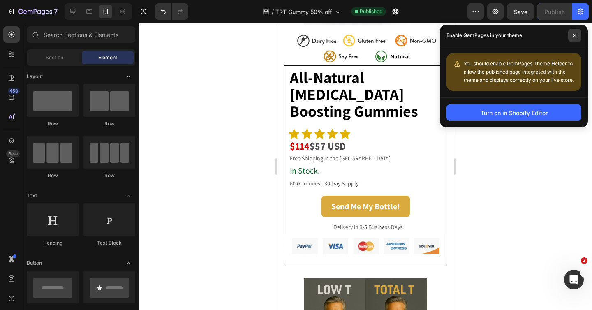
click at [575, 35] on icon at bounding box center [574, 35] width 3 height 3
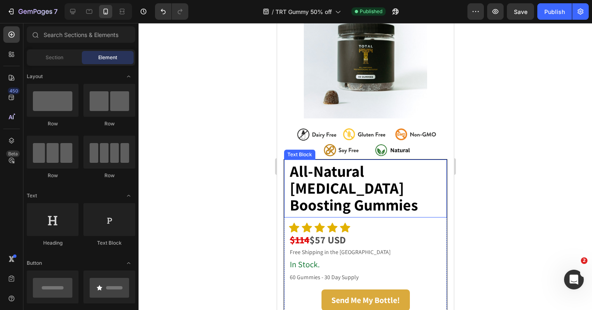
scroll to position [0, 0]
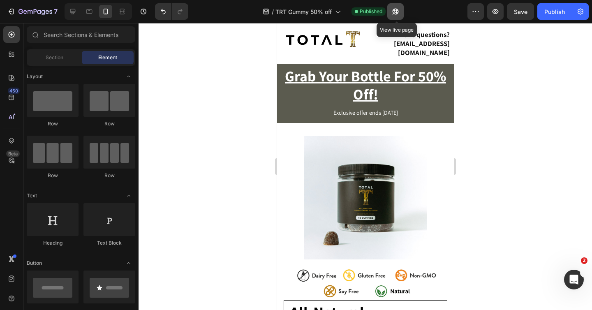
click at [399, 9] on icon "button" at bounding box center [395, 11] width 8 height 8
